Goal: Task Accomplishment & Management: Use online tool/utility

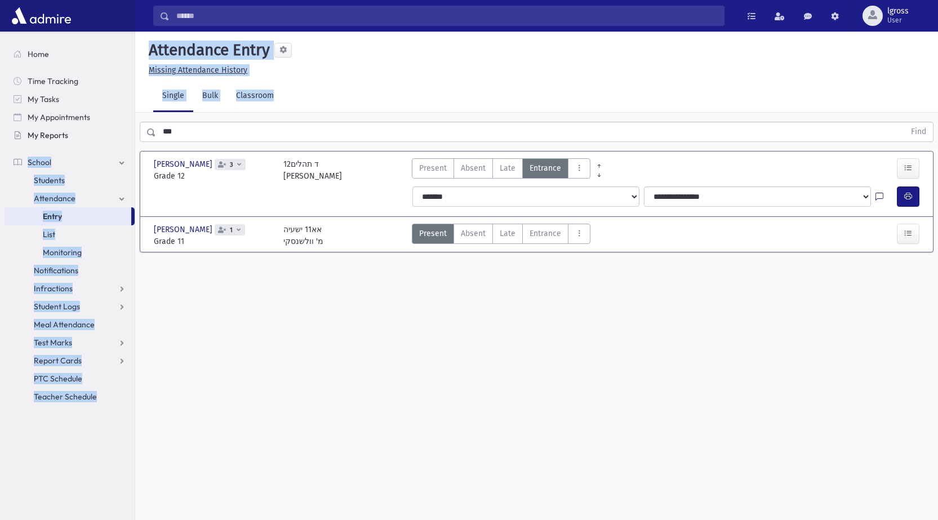
drag, startPoint x: 162, startPoint y: 134, endPoint x: 126, endPoint y: 132, distance: 36.1
click at [126, 132] on div "Search Results Students" at bounding box center [469, 272] width 938 height 545
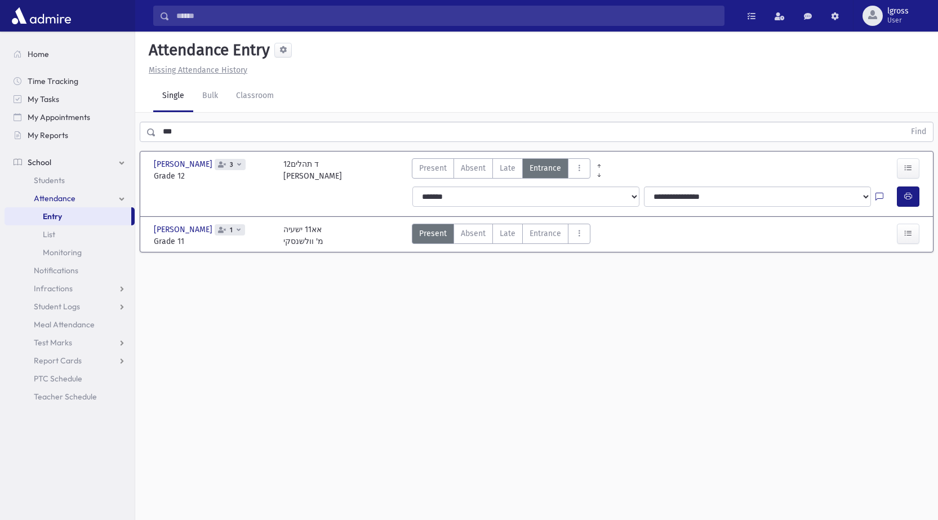
click at [189, 133] on input "***" at bounding box center [530, 132] width 748 height 20
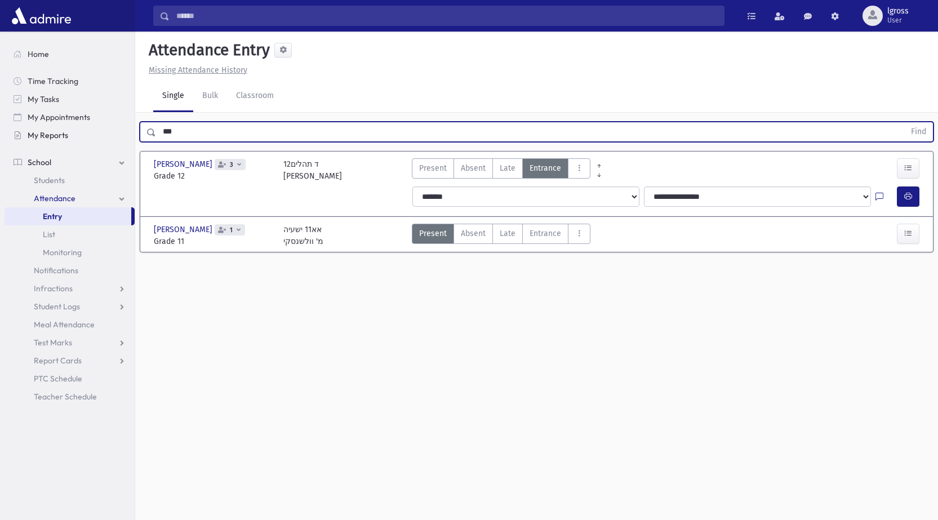
drag, startPoint x: 190, startPoint y: 133, endPoint x: 134, endPoint y: 130, distance: 55.8
click at [140, 132] on div "*** Find" at bounding box center [536, 132] width 793 height 20
click at [904, 122] on button "Find" at bounding box center [918, 131] width 29 height 19
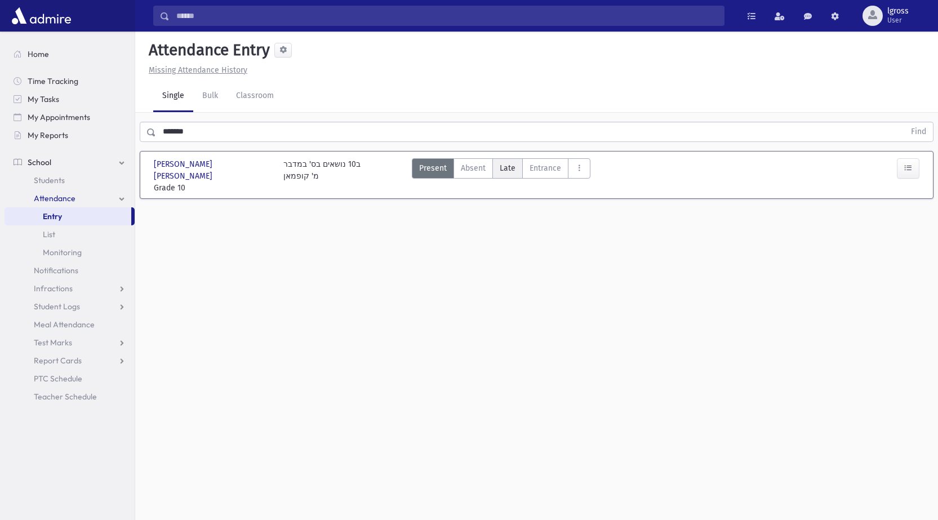
click at [498, 163] on label "Late L" at bounding box center [507, 168] width 30 height 20
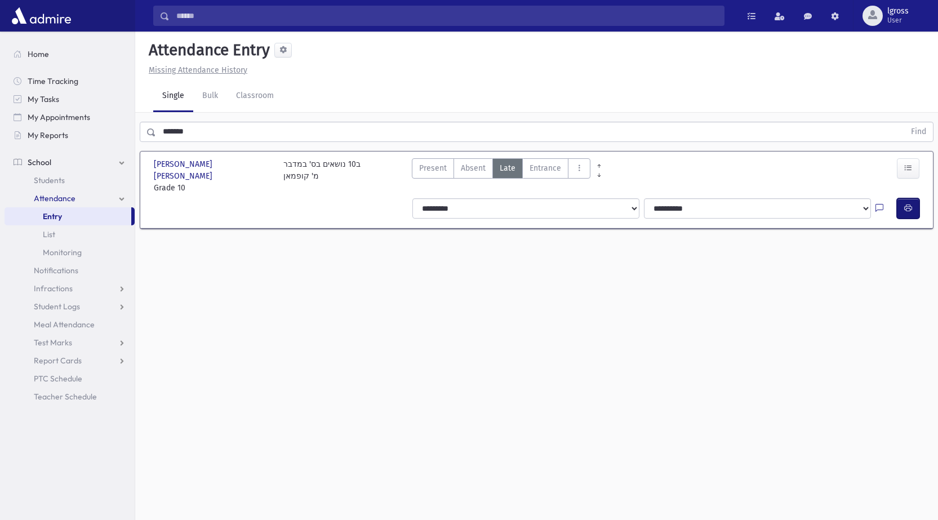
click at [916, 198] on button "button" at bounding box center [907, 208] width 23 height 20
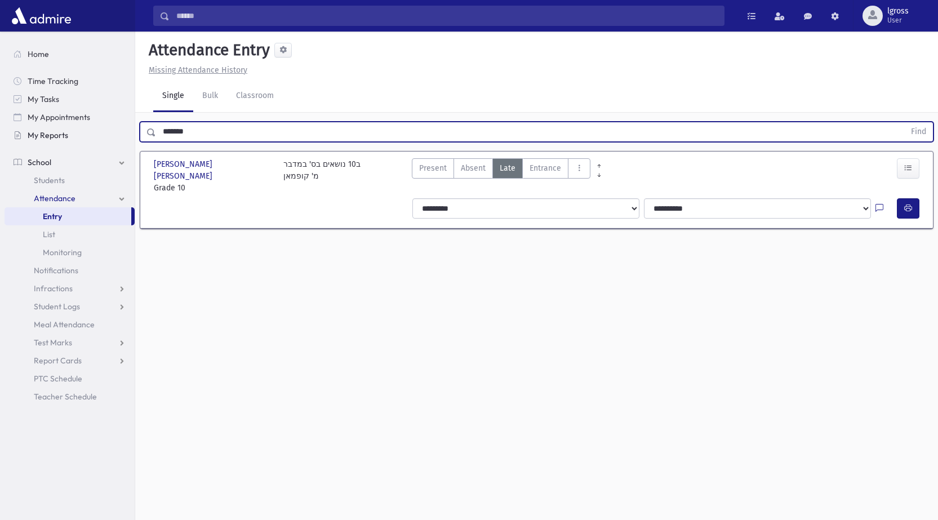
drag, startPoint x: 204, startPoint y: 132, endPoint x: 43, endPoint y: 142, distance: 160.8
click at [43, 142] on div "Search Results Students" at bounding box center [469, 272] width 938 height 545
click at [904, 122] on button "Find" at bounding box center [918, 131] width 29 height 19
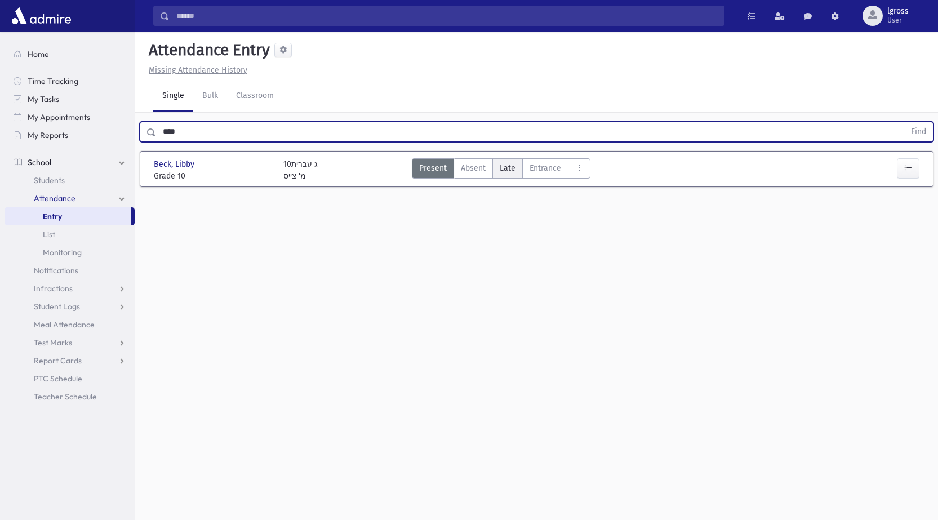
click at [512, 173] on span "Late" at bounding box center [507, 168] width 16 height 12
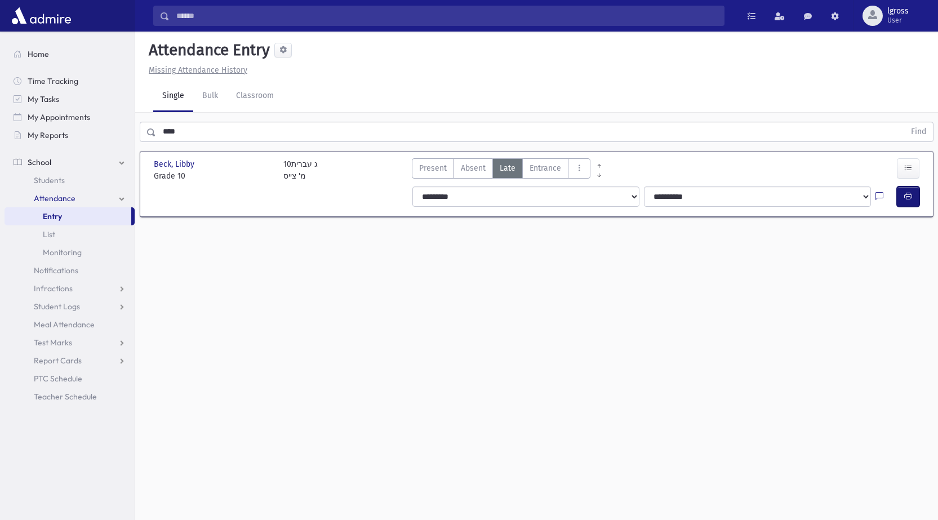
click at [908, 196] on icon "button" at bounding box center [908, 196] width 8 height 10
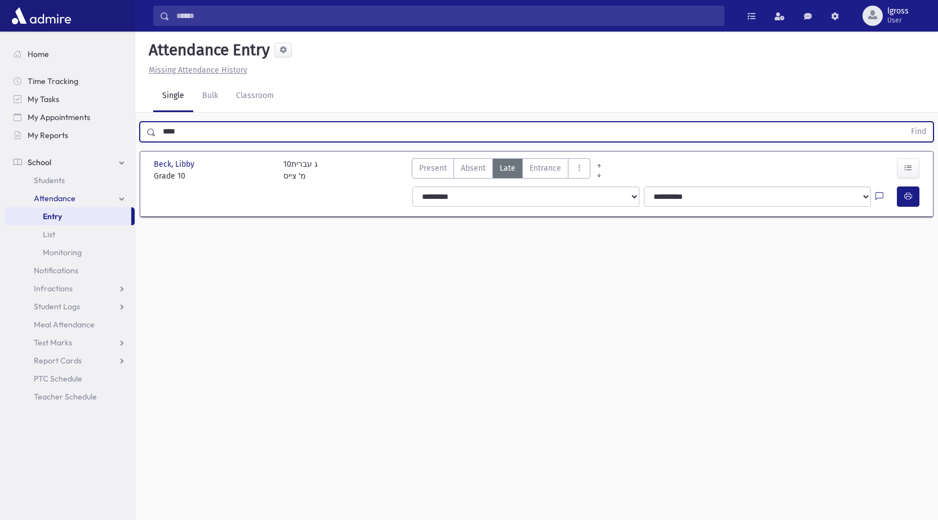
drag, startPoint x: 163, startPoint y: 129, endPoint x: 0, endPoint y: 129, distance: 163.3
click at [0, 129] on div "Search Results Students" at bounding box center [469, 272] width 938 height 545
type input "*"
click at [904, 122] on button "Find" at bounding box center [918, 131] width 29 height 19
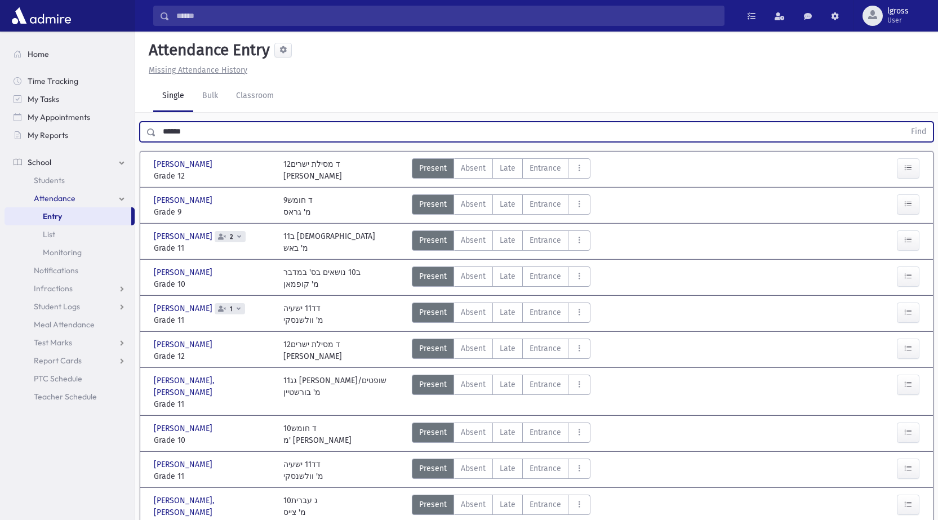
drag, startPoint x: 212, startPoint y: 136, endPoint x: 0, endPoint y: 97, distance: 215.3
click at [0, 97] on div "Search Results Students" at bounding box center [469, 456] width 938 height 912
click at [904, 122] on button "Find" at bounding box center [918, 131] width 29 height 19
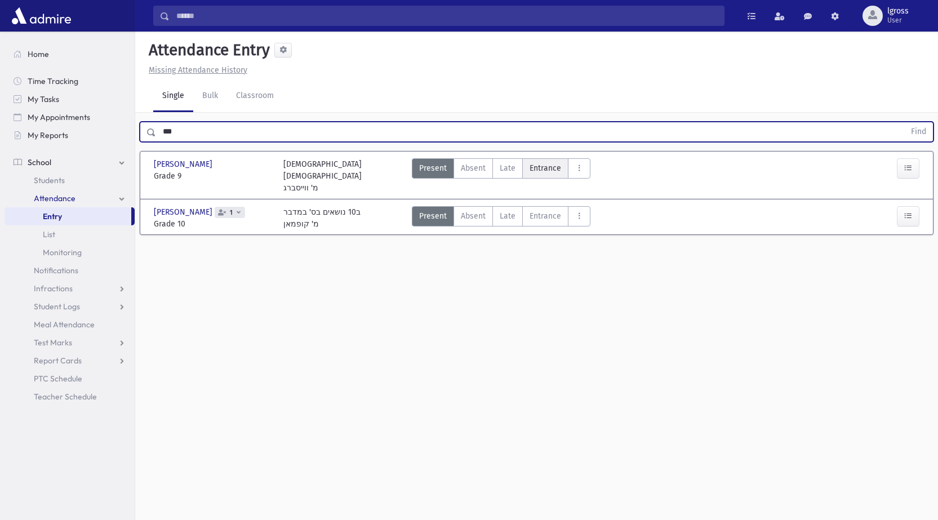
click at [542, 174] on label "Entrance EN" at bounding box center [545, 168] width 46 height 20
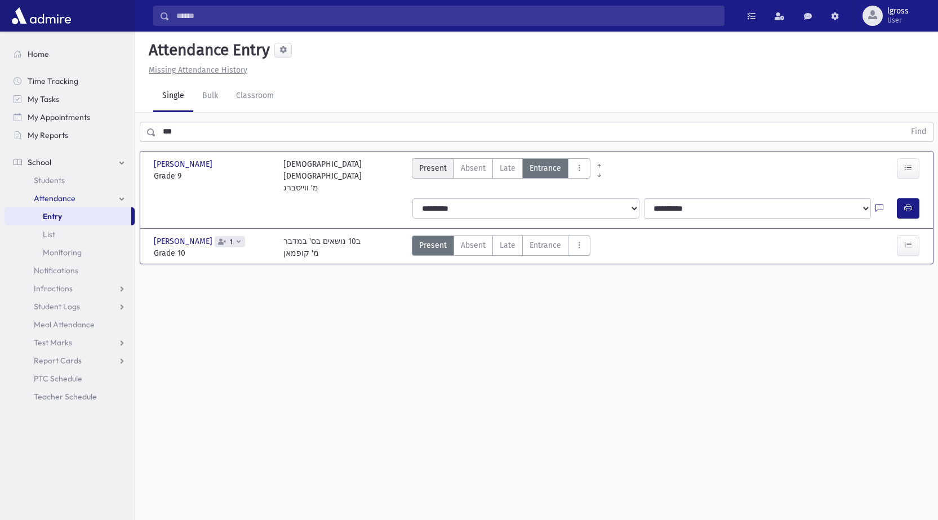
click at [440, 167] on span "Present" at bounding box center [433, 168] width 28 height 12
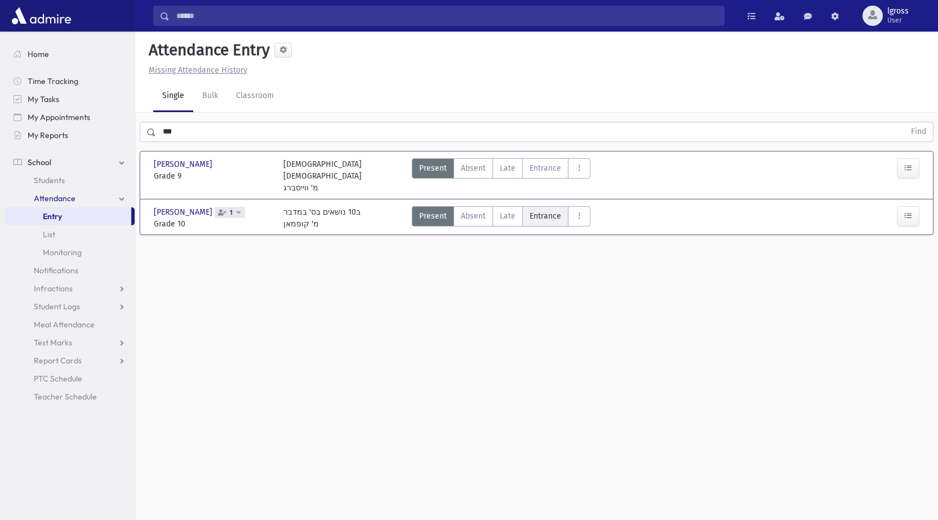
click at [535, 213] on label "Entrance EN" at bounding box center [545, 216] width 46 height 20
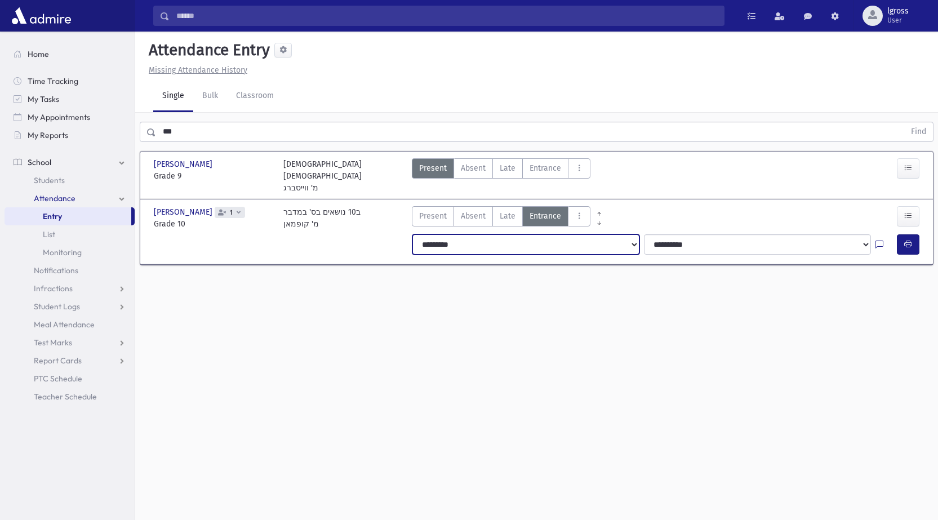
click at [450, 237] on select "**********" at bounding box center [525, 244] width 227 height 20
click at [412, 234] on select "**********" at bounding box center [525, 244] width 227 height 20
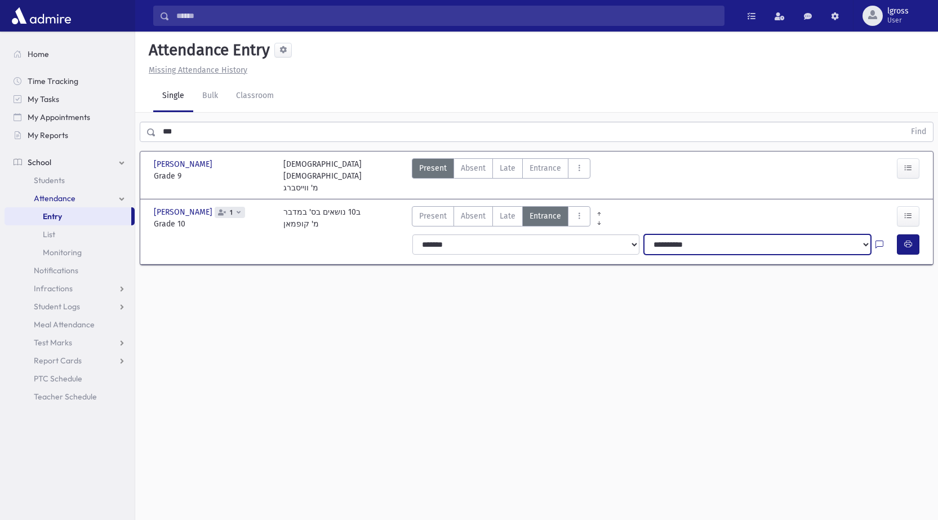
click at [682, 234] on select "**********" at bounding box center [757, 244] width 227 height 20
click at [644, 234] on select "**********" at bounding box center [757, 244] width 227 height 20
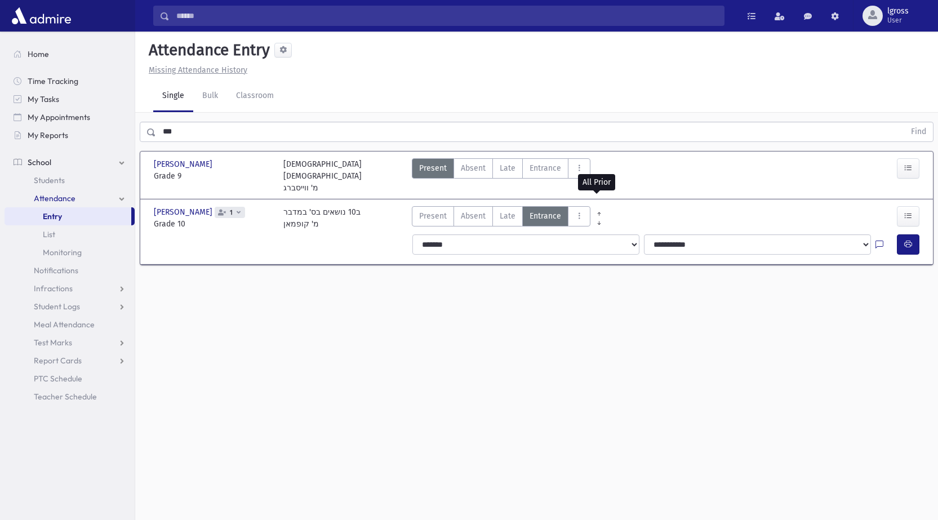
click at [598, 206] on link at bounding box center [598, 210] width 17 height 9
click at [898, 234] on button "button" at bounding box center [907, 244] width 23 height 20
click at [906, 212] on button "button" at bounding box center [907, 216] width 23 height 20
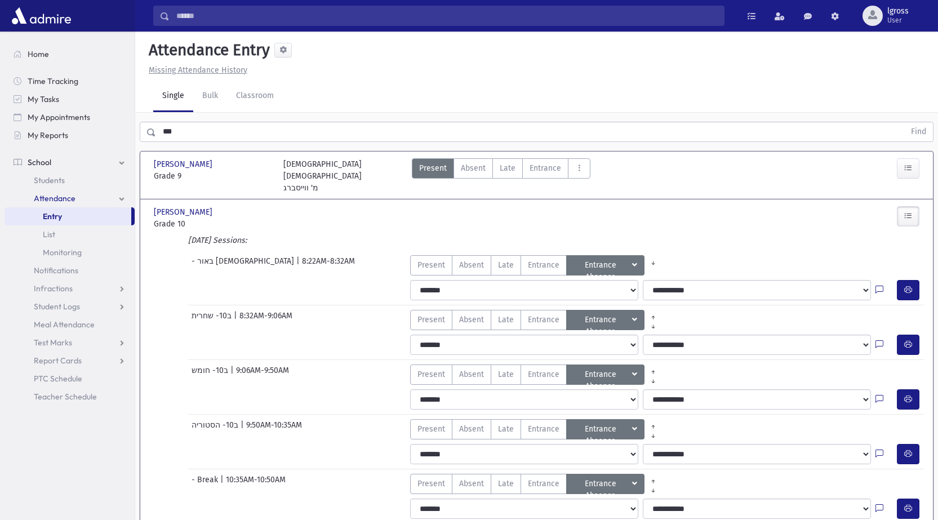
click at [906, 212] on button "button" at bounding box center [907, 216] width 23 height 20
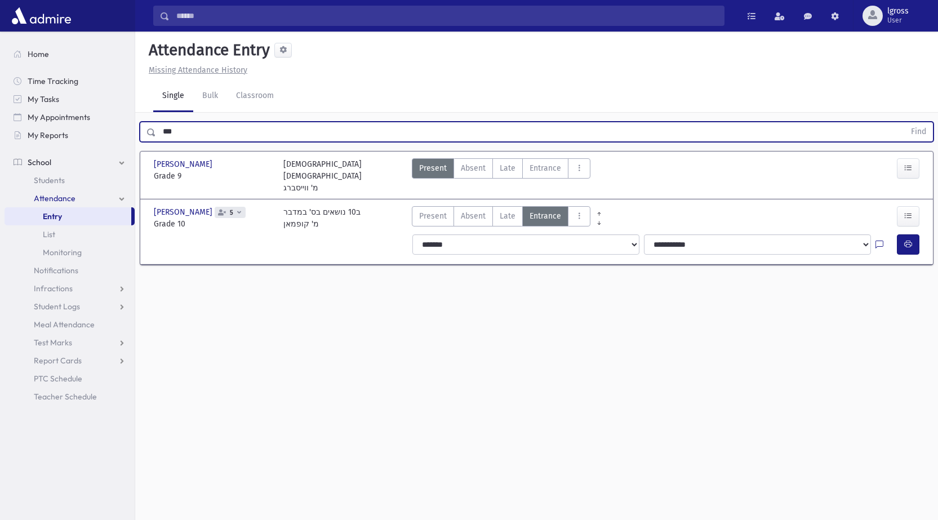
drag, startPoint x: 183, startPoint y: 132, endPoint x: 0, endPoint y: 110, distance: 184.3
click at [0, 110] on div "Search Results Students" at bounding box center [469, 272] width 938 height 545
click at [904, 122] on button "Find" at bounding box center [918, 131] width 29 height 19
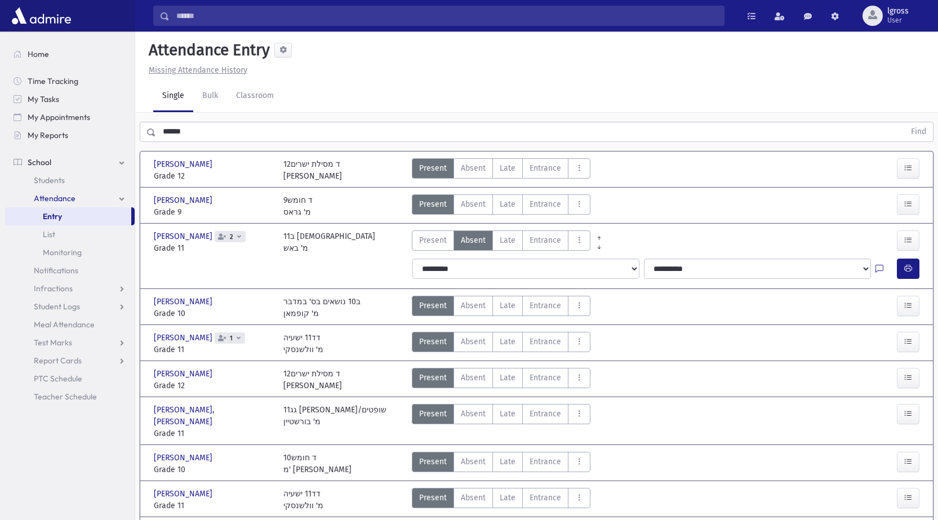
drag, startPoint x: 194, startPoint y: 306, endPoint x: 246, endPoint y: 292, distance: 53.8
click at [221, 365] on div "[PERSON_NAME] [PERSON_NAME] Grade 12 Grade 12 12ד מסילת ישרים [PERSON_NAME] Pre…" at bounding box center [536, 525] width 774 height 749
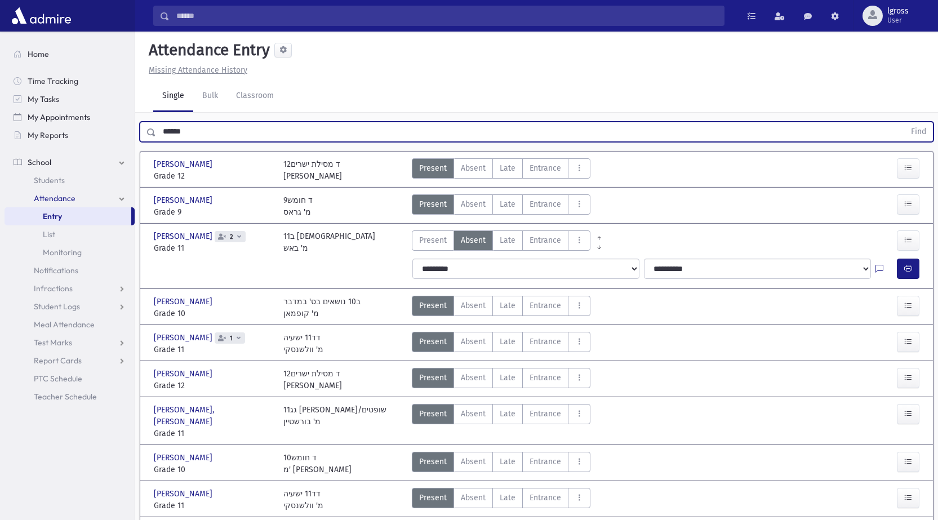
drag, startPoint x: 195, startPoint y: 126, endPoint x: 125, endPoint y: 125, distance: 69.8
click at [144, 125] on div "****** Find" at bounding box center [536, 132] width 793 height 20
click at [904, 122] on button "Find" at bounding box center [918, 131] width 29 height 19
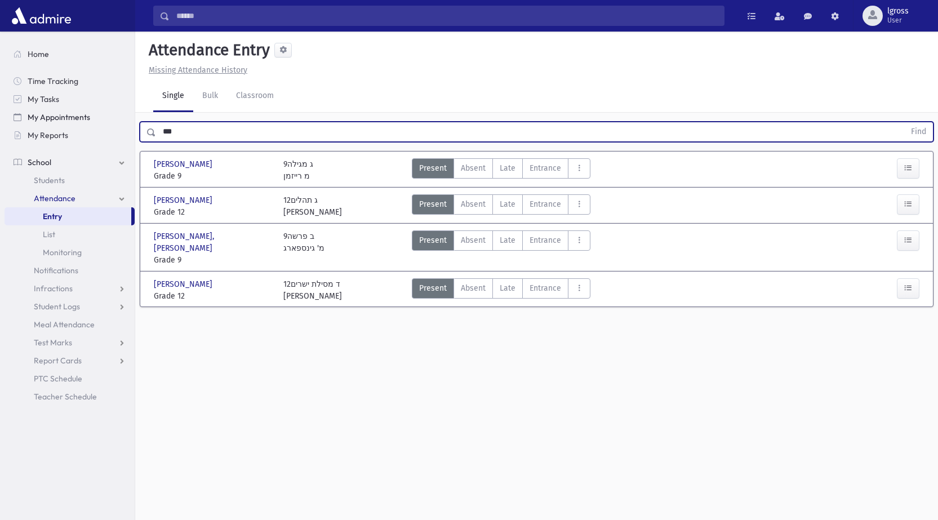
drag, startPoint x: 190, startPoint y: 128, endPoint x: 90, endPoint y: 115, distance: 100.5
click at [91, 115] on div "Search Results Students" at bounding box center [469, 272] width 938 height 545
click at [904, 122] on button "Find" at bounding box center [918, 131] width 29 height 19
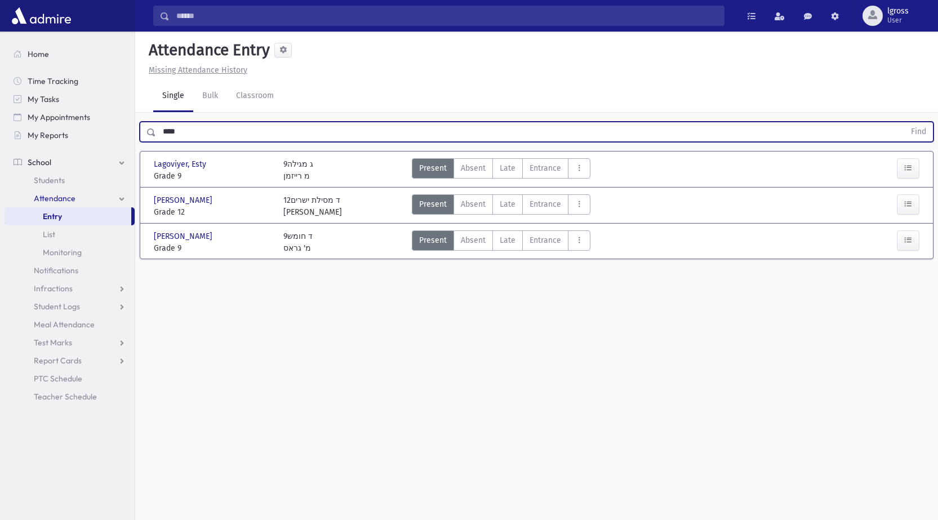
click at [904, 122] on button "Find" at bounding box center [918, 131] width 29 height 19
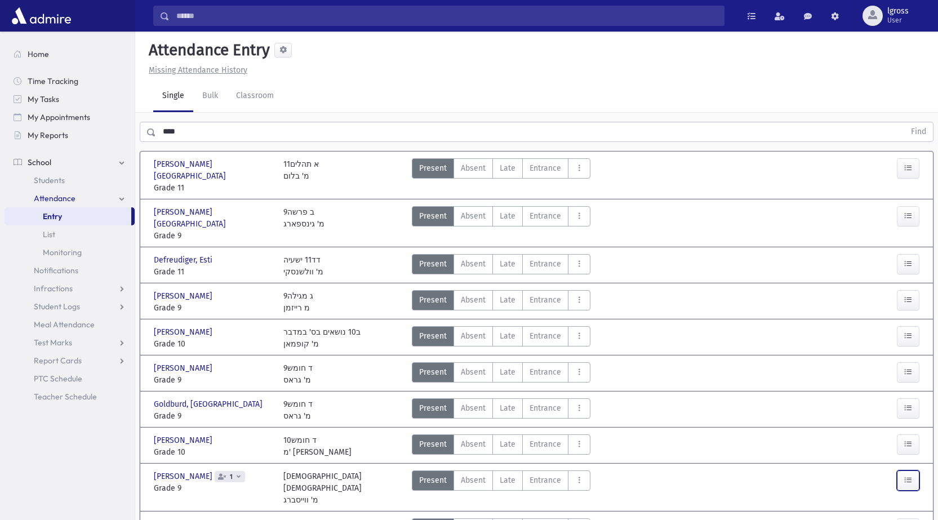
click at [912, 470] on button "button" at bounding box center [907, 480] width 23 height 20
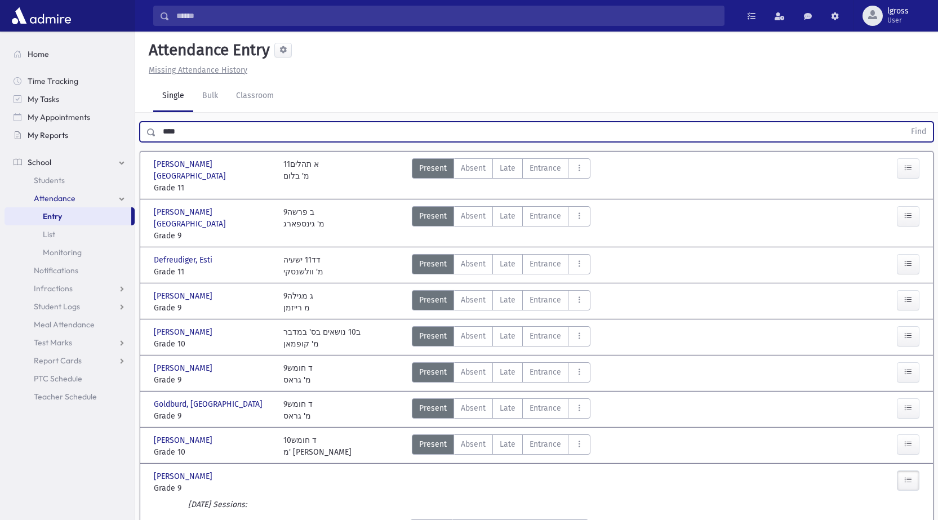
drag, startPoint x: 197, startPoint y: 136, endPoint x: 91, endPoint y: 131, distance: 105.4
type input "******"
click at [904, 122] on button "Find" at bounding box center [918, 131] width 29 height 19
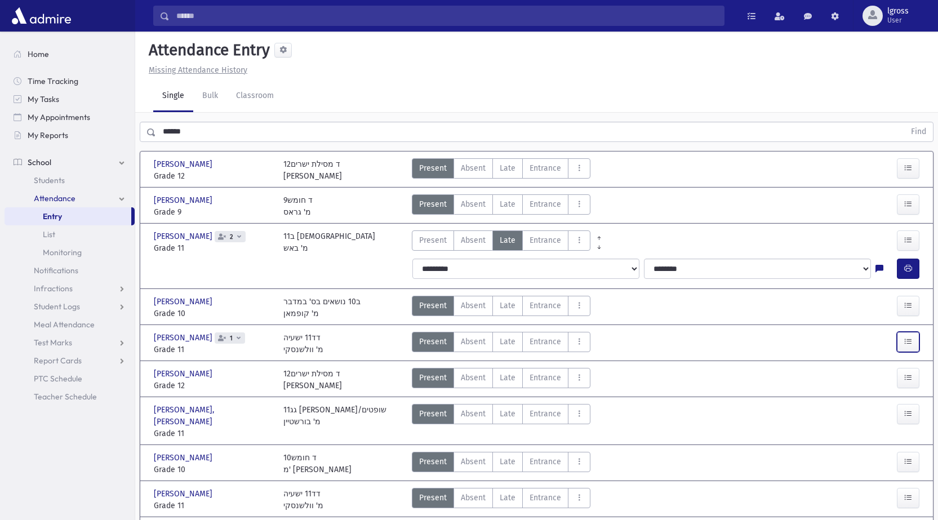
click at [909, 332] on button "button" at bounding box center [907, 342] width 23 height 20
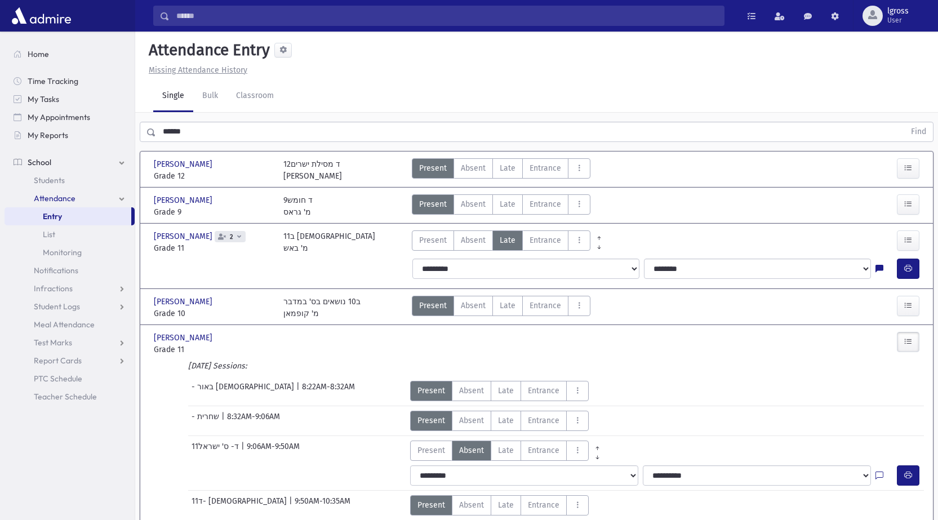
drag, startPoint x: 202, startPoint y: 359, endPoint x: 68, endPoint y: 443, distance: 158.4
click at [68, 443] on section "Home Time Tracking My Tasks My Appointments My Reports School School Students A…" at bounding box center [67, 276] width 135 height 488
